Goal: Task Accomplishment & Management: Complete application form

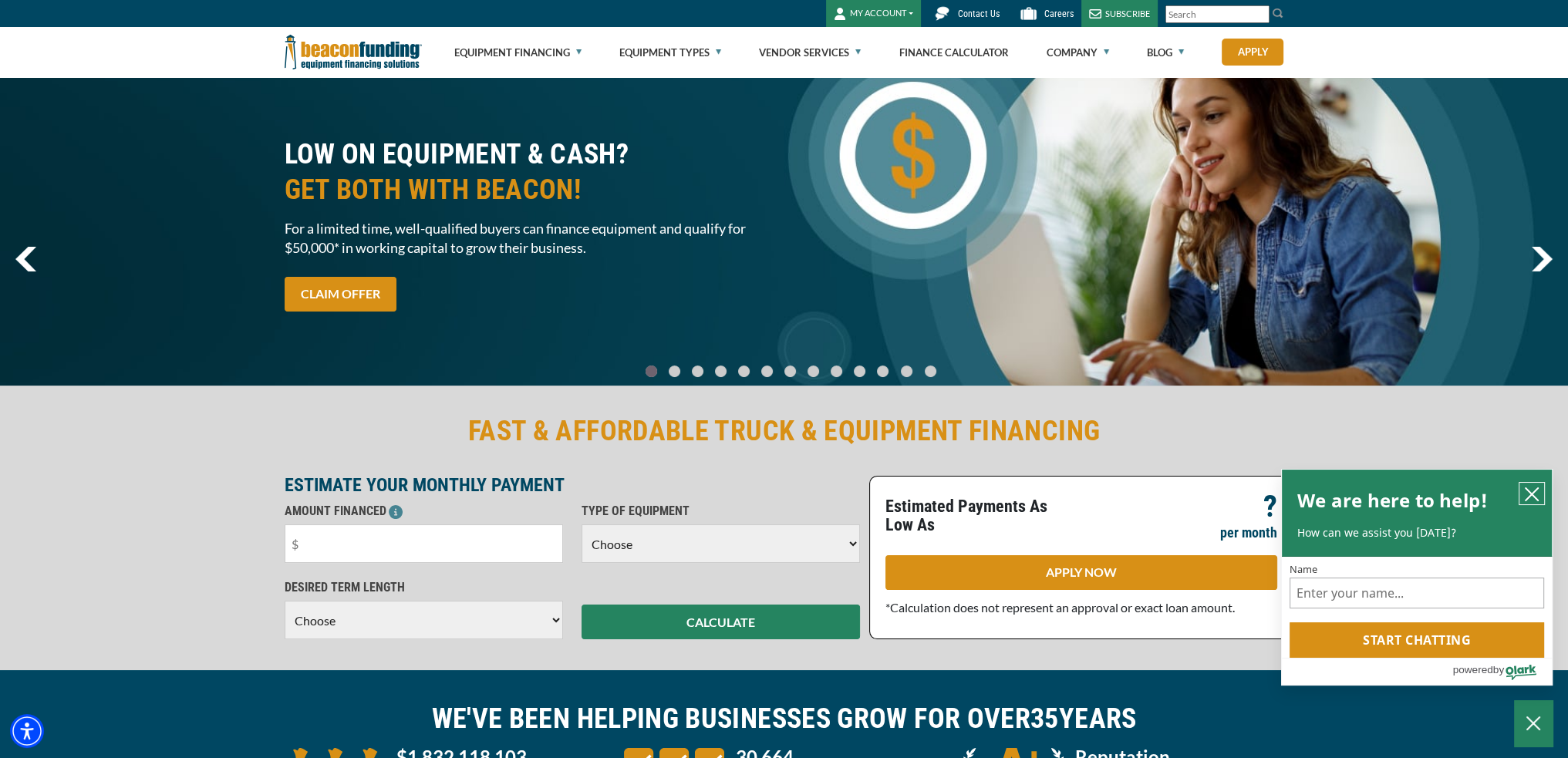
click at [1533, 488] on icon "close chatbox" at bounding box center [1532, 494] width 16 height 16
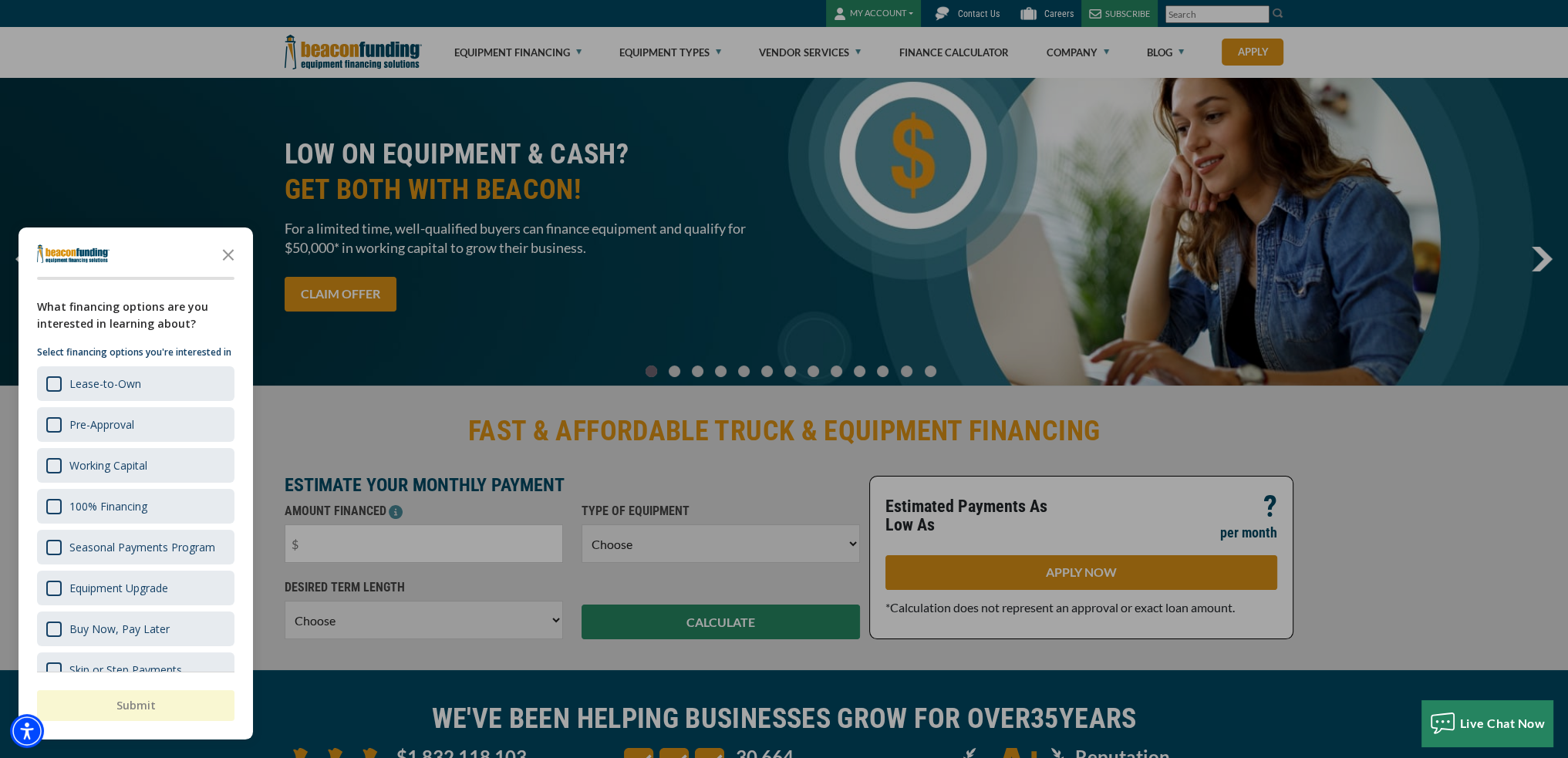
click at [905, 366] on div at bounding box center [784, 379] width 1568 height 758
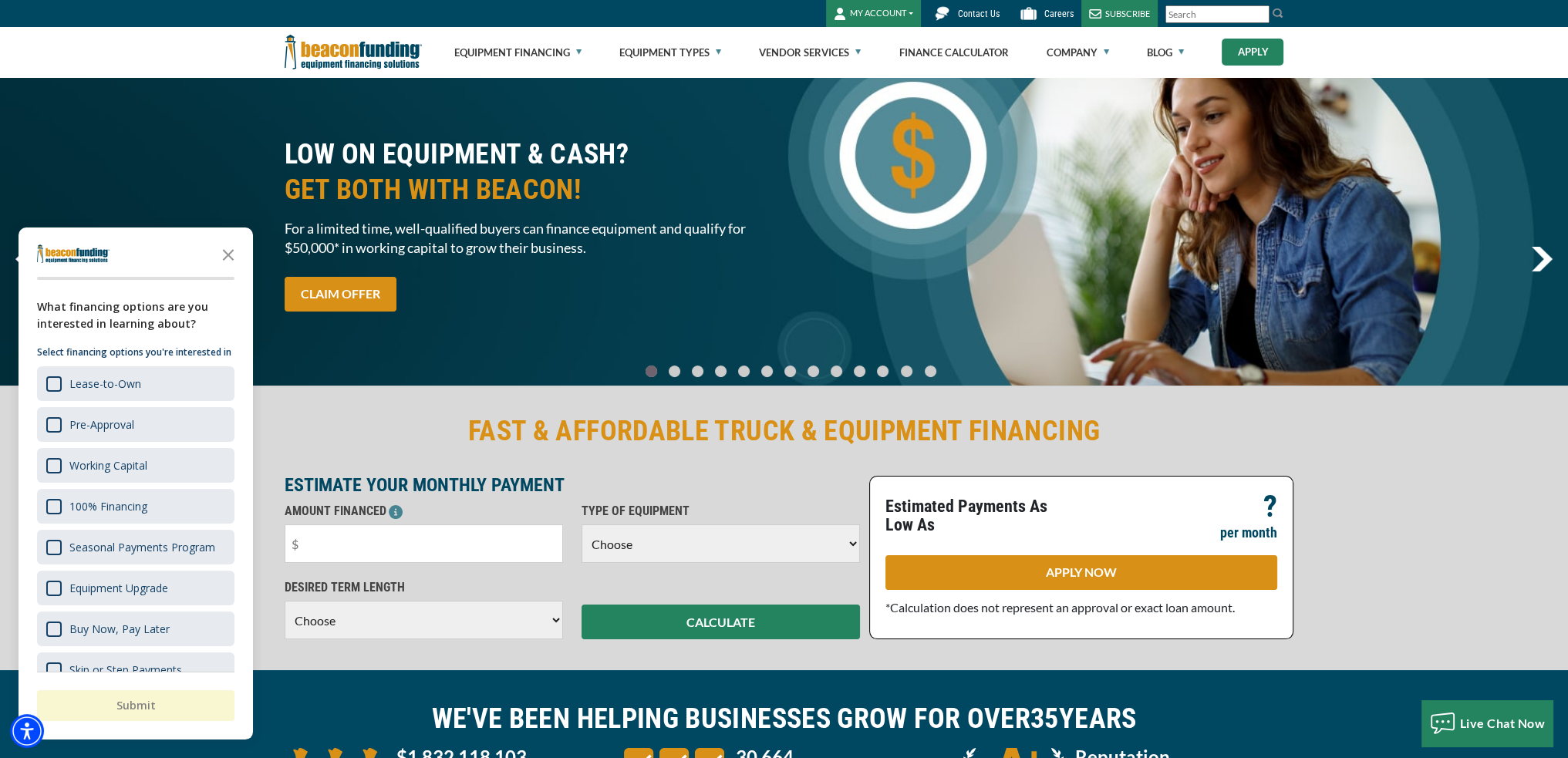
click at [1258, 55] on link "Apply" at bounding box center [1252, 51] width 62 height 27
